Goal: Find contact information: Find contact information

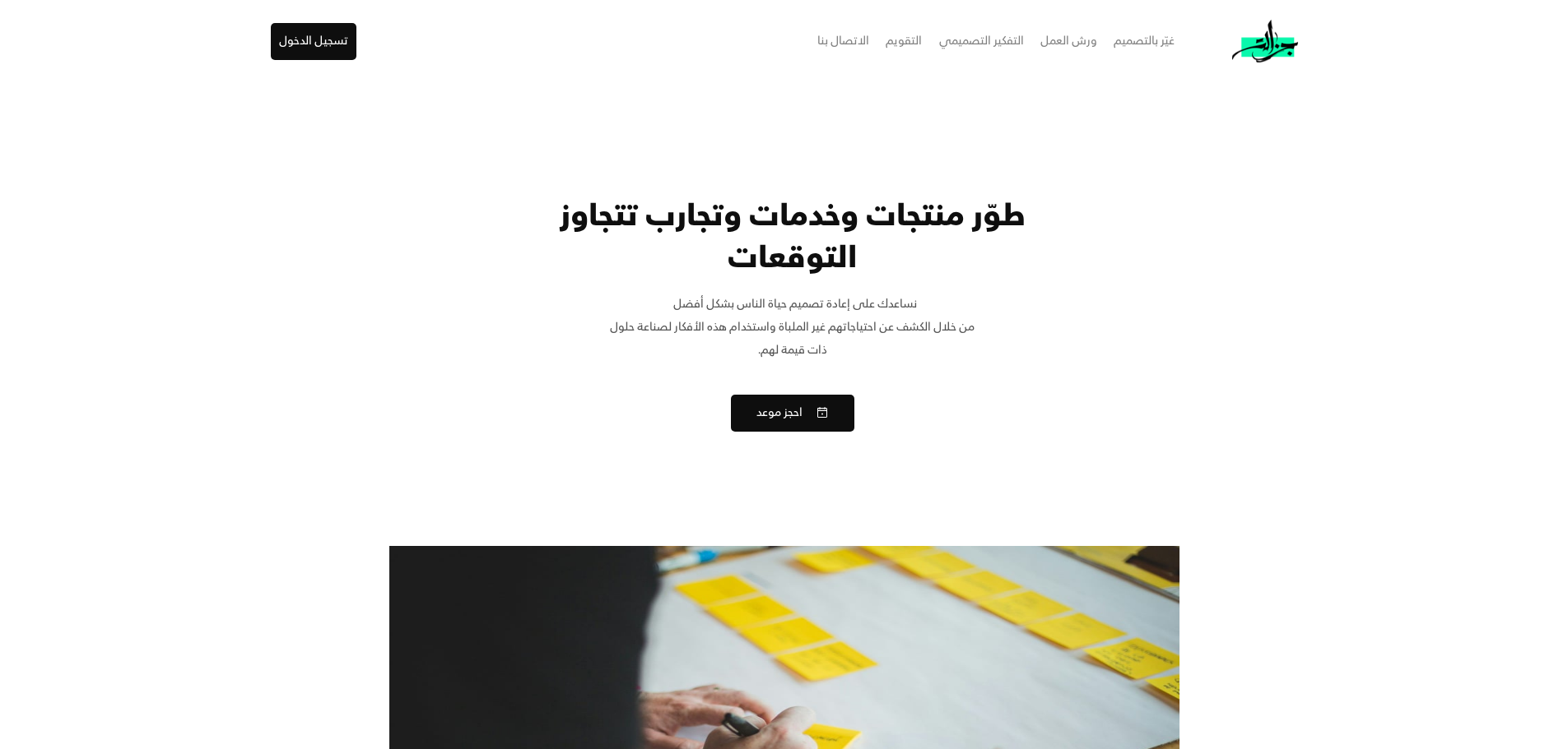
click at [865, 39] on div "الاتصال بنا" at bounding box center [843, 41] width 51 height 23
click at [1011, 223] on div "طوّر منتجات وخدمات وتجارب تتجاوز التوقعات" at bounding box center [792, 238] width 527 height 83
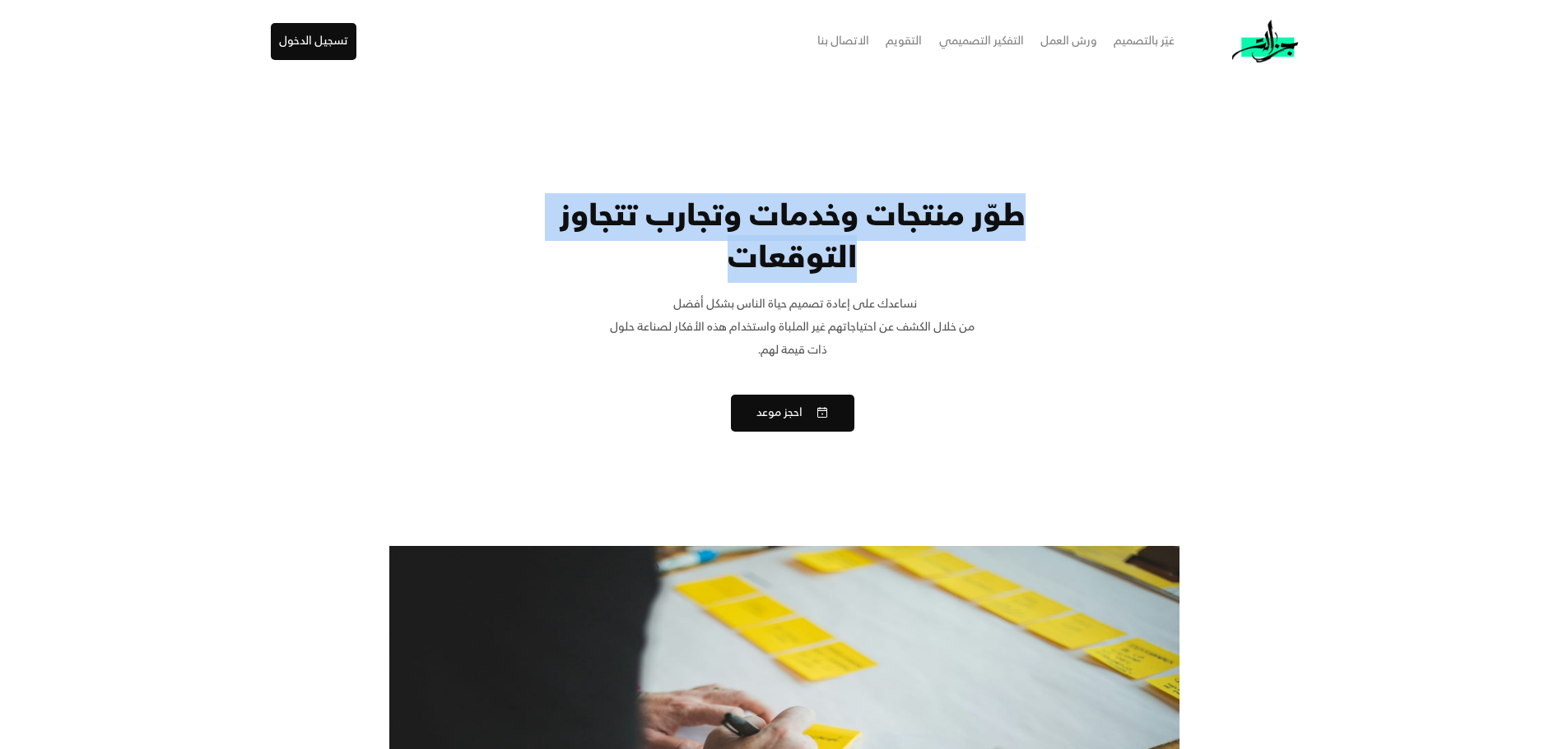
drag, startPoint x: 1018, startPoint y: 219, endPoint x: 684, endPoint y: 254, distance: 335.8
click at [684, 254] on div "طوّر منتجات وخدمات وتجارب تتجاوز التوقعات" at bounding box center [792, 238] width 527 height 83
copy div "طوّر منتجات وخدمات وتجارب تتجاوز التوقعات"
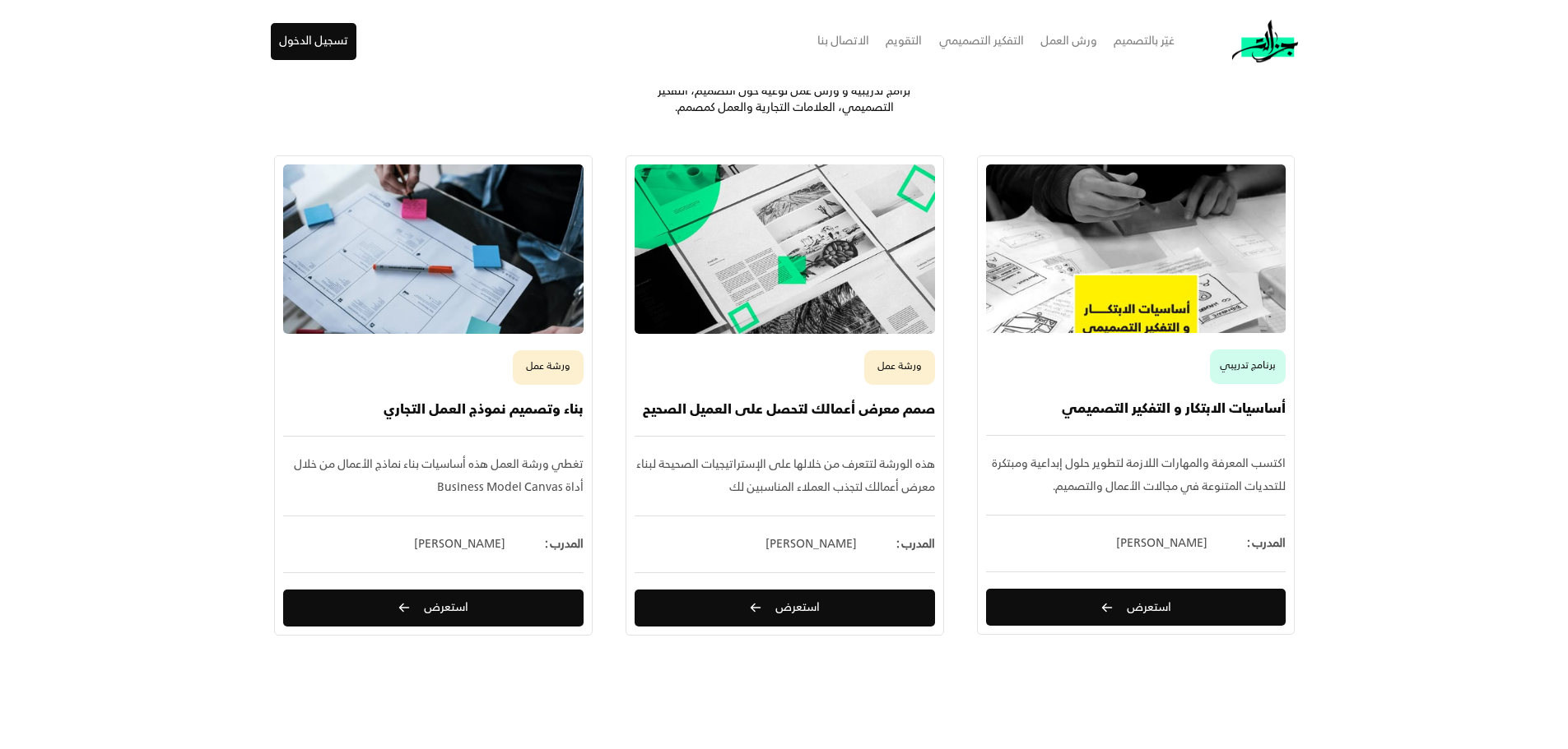
scroll to position [1645, 0]
